Goal: Task Accomplishment & Management: Use online tool/utility

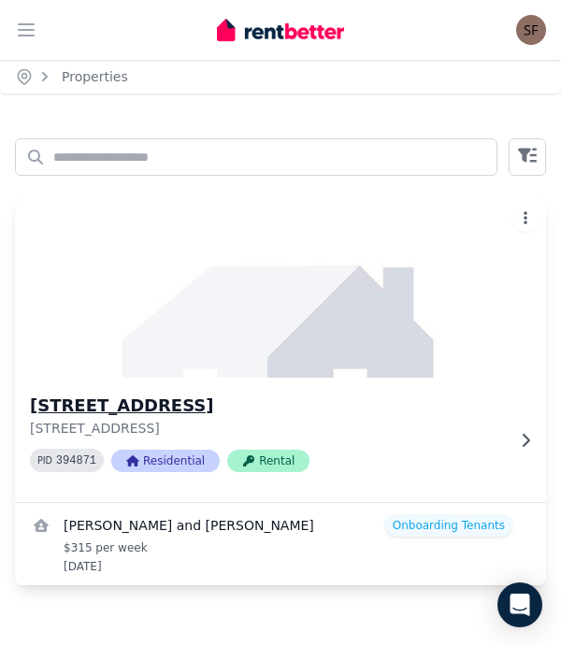
click at [393, 406] on h3 "[STREET_ADDRESS]" at bounding box center [267, 406] width 475 height 26
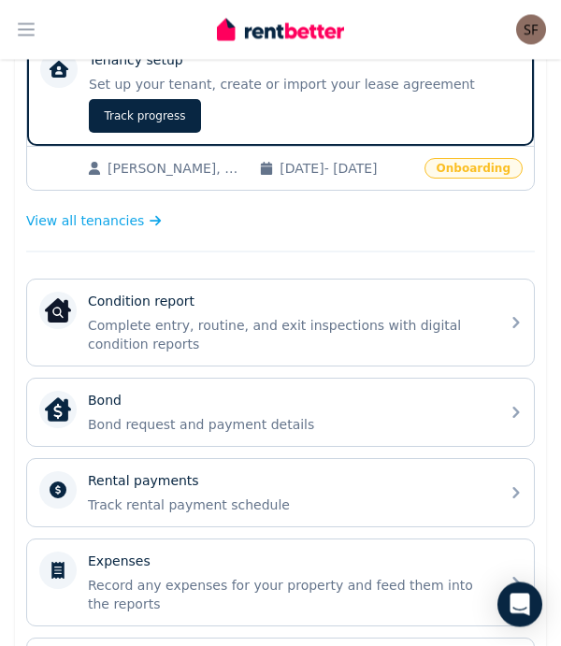
scroll to position [405, 0]
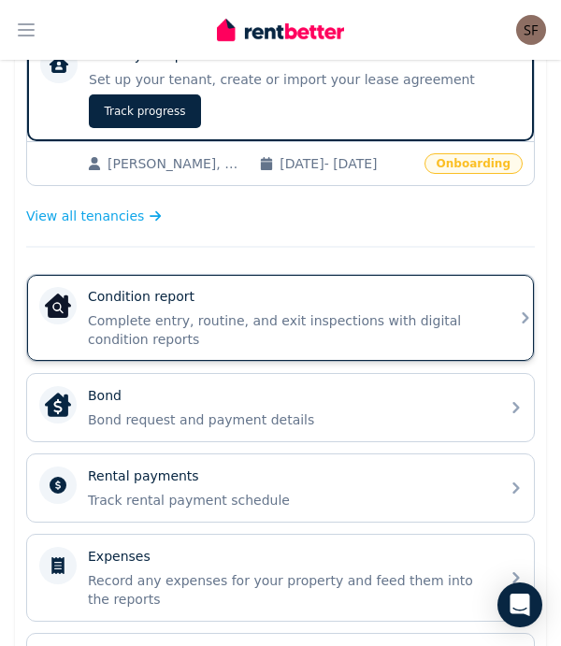
click at [388, 320] on p "Complete entry, routine, and exit inspections with digital condition reports" at bounding box center [288, 330] width 400 height 37
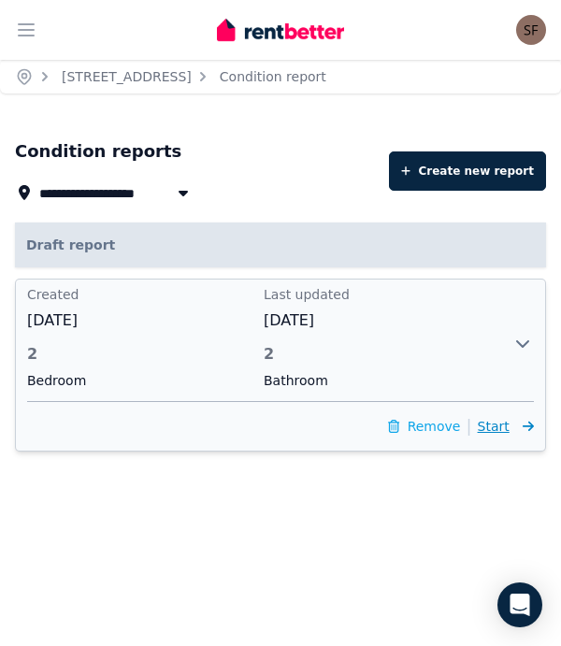
click at [516, 428] on icon at bounding box center [524, 426] width 19 height 13
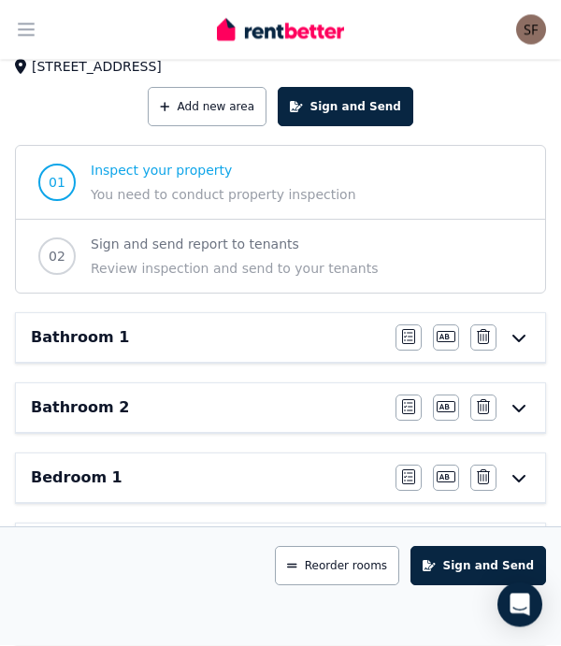
scroll to position [123, 0]
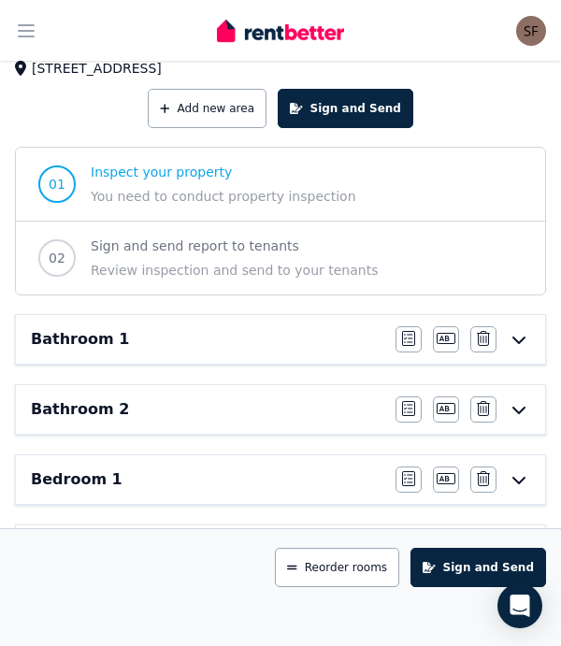
click at [515, 347] on div "Edit area Edit area Edit name [GEOGRAPHIC_DATA]" at bounding box center [463, 339] width 135 height 26
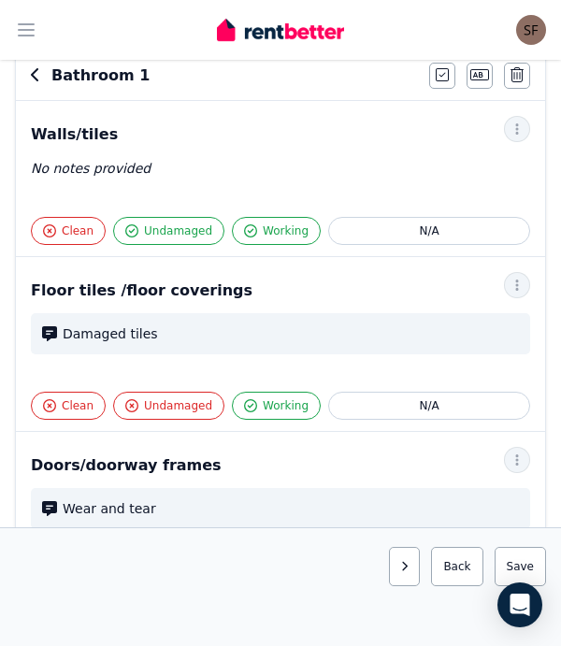
scroll to position [167, 0]
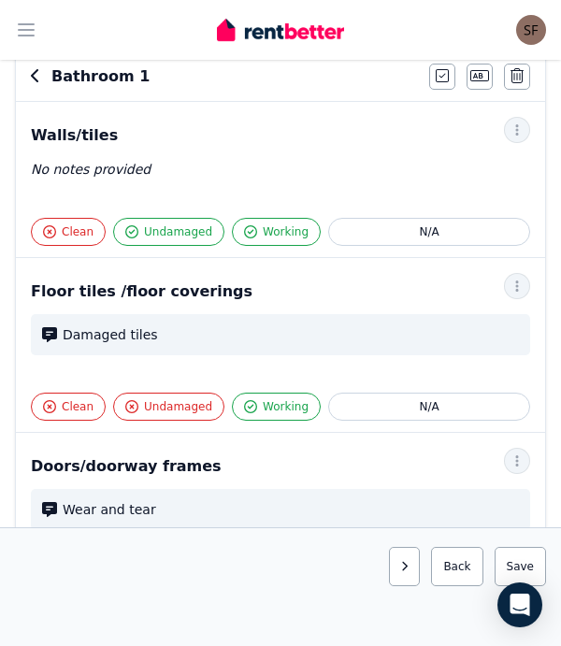
click at [512, 147] on div "Walls/tiles Clean Undamaged Working N/A No notes provided Notes Photo Delete" at bounding box center [281, 179] width 530 height 155
click at [528, 120] on div at bounding box center [517, 130] width 26 height 26
click at [525, 137] on span "button" at bounding box center [517, 130] width 26 height 26
click at [473, 223] on span "Photo" at bounding box center [456, 218] width 120 height 22
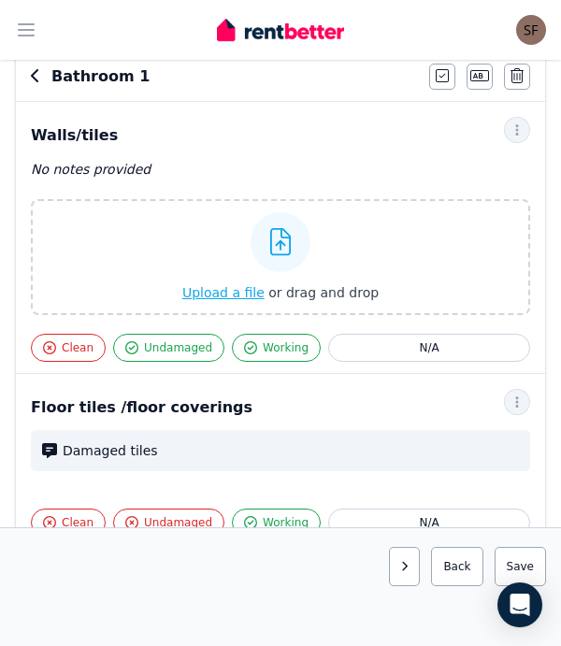
click at [211, 300] on span "Upload a file" at bounding box center [223, 292] width 82 height 15
